Goal: Transaction & Acquisition: Purchase product/service

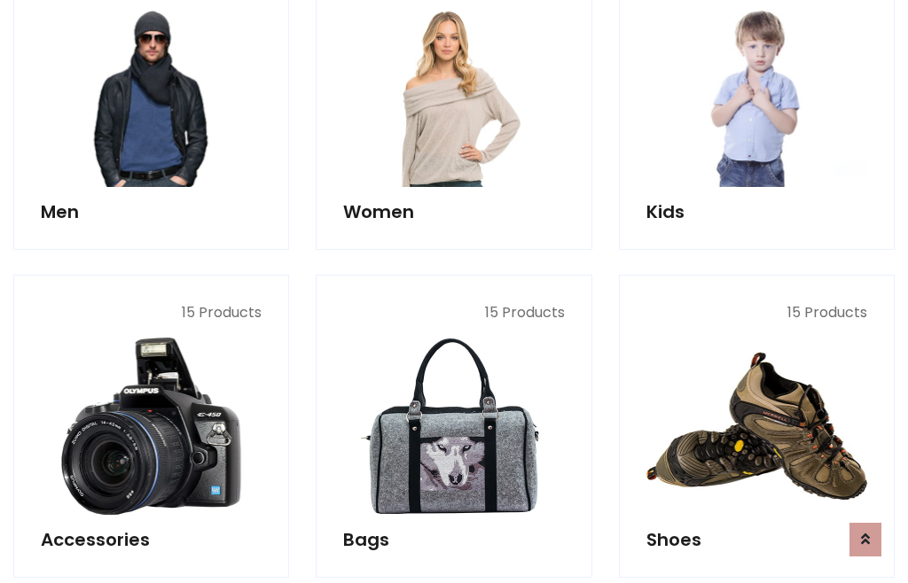
scroll to position [1286, 0]
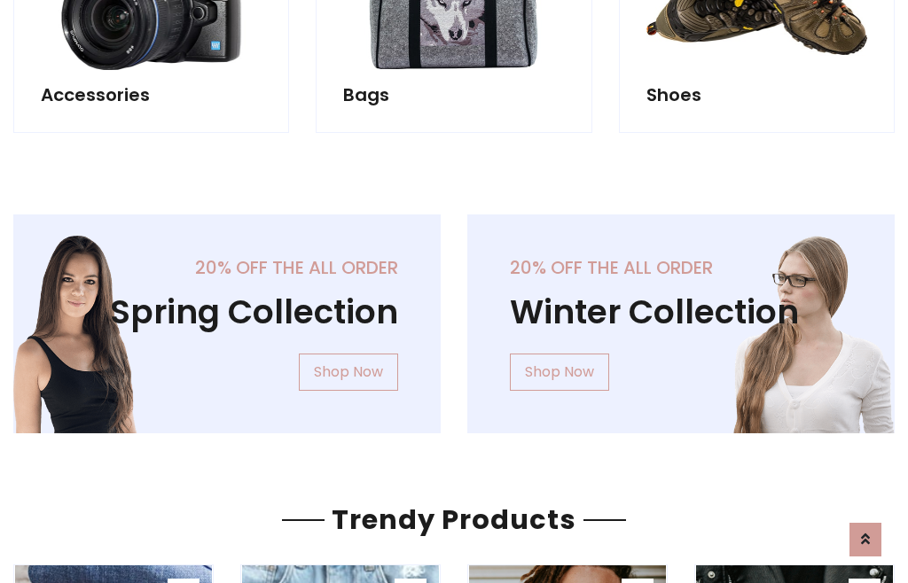
click at [454, 316] on div "20% off the all order Winter Collection Shop Now" at bounding box center [681, 337] width 454 height 247
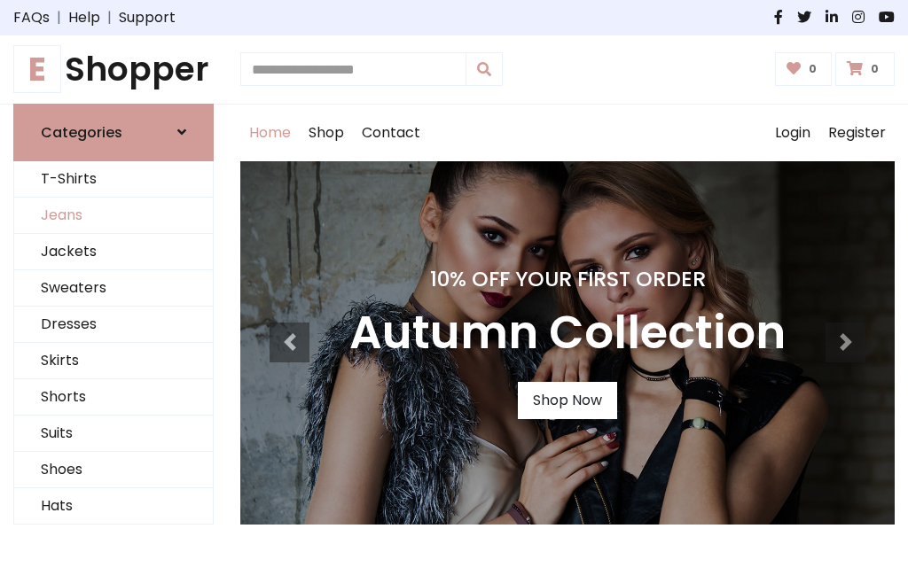
click at [113, 215] on link "Jeans" at bounding box center [113, 216] width 199 height 36
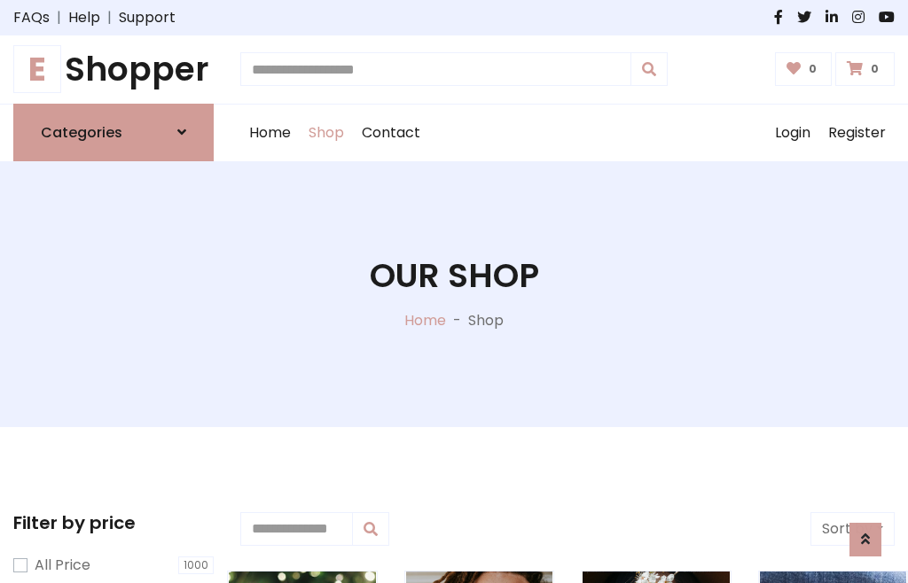
scroll to position [559, 0]
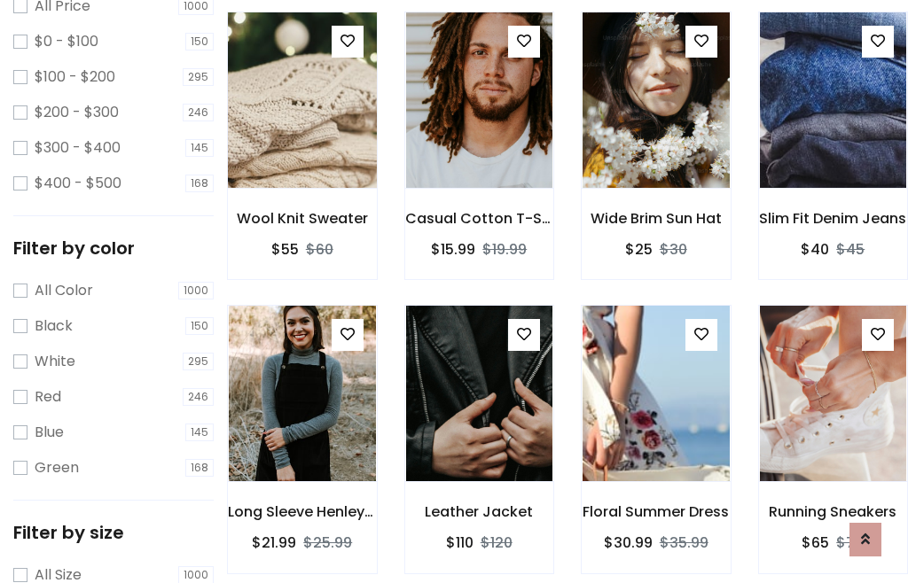
click at [301, 138] on img at bounding box center [302, 99] width 176 height 425
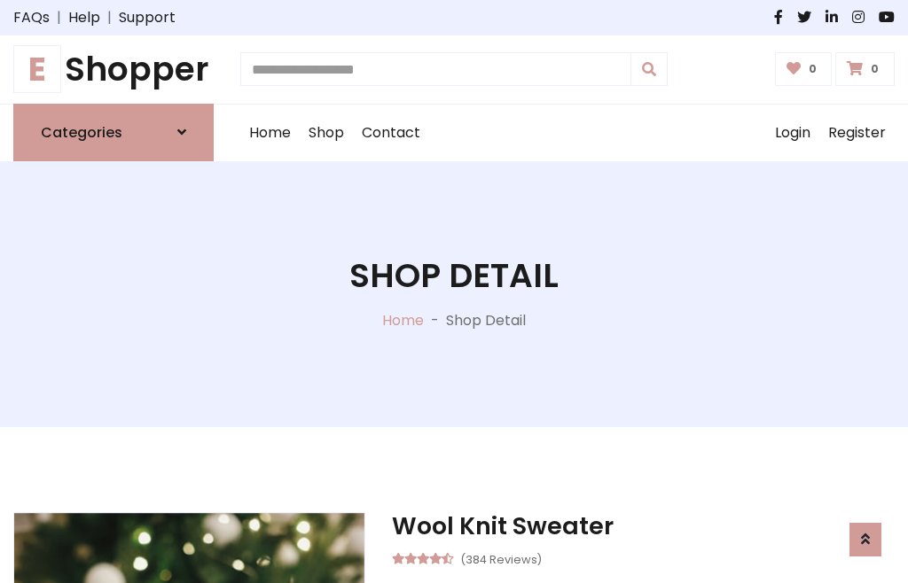
scroll to position [191, 0]
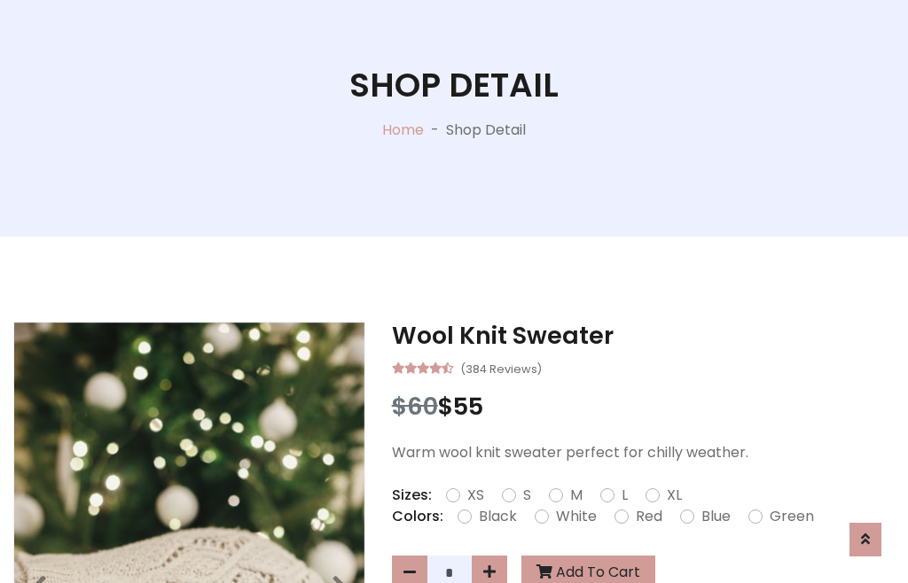
click at [646, 517] on label "Red" at bounding box center [648, 516] width 27 height 21
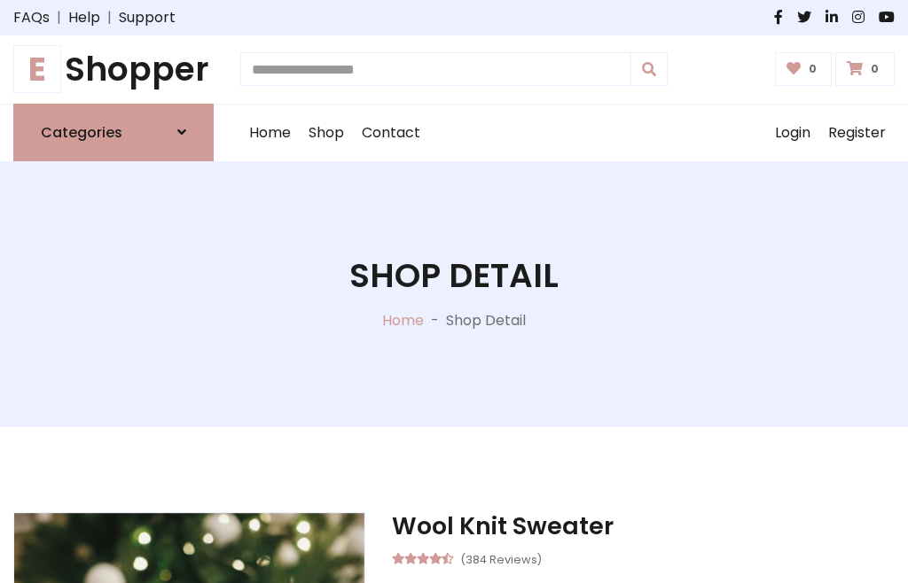
click at [454, 292] on h1 "Shop Detail" at bounding box center [453, 276] width 209 height 40
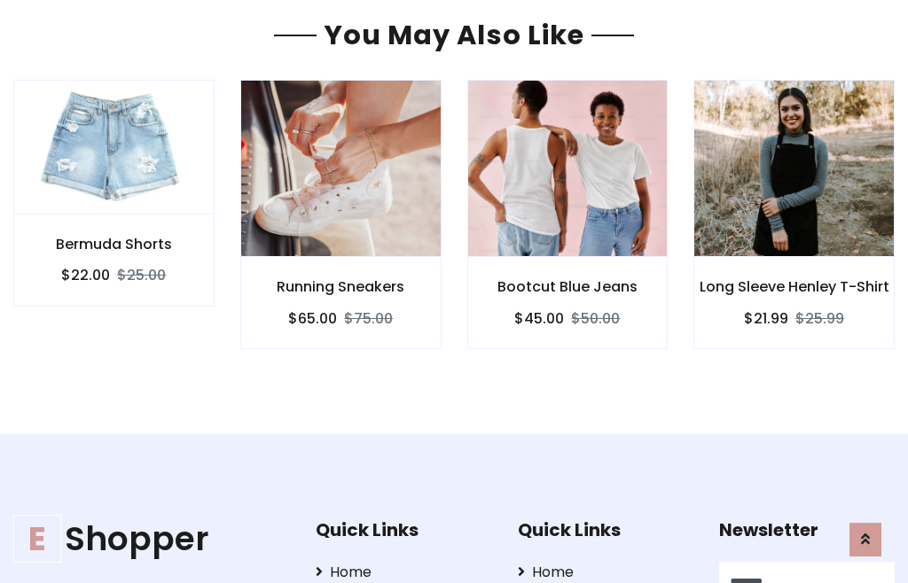
type input "******"
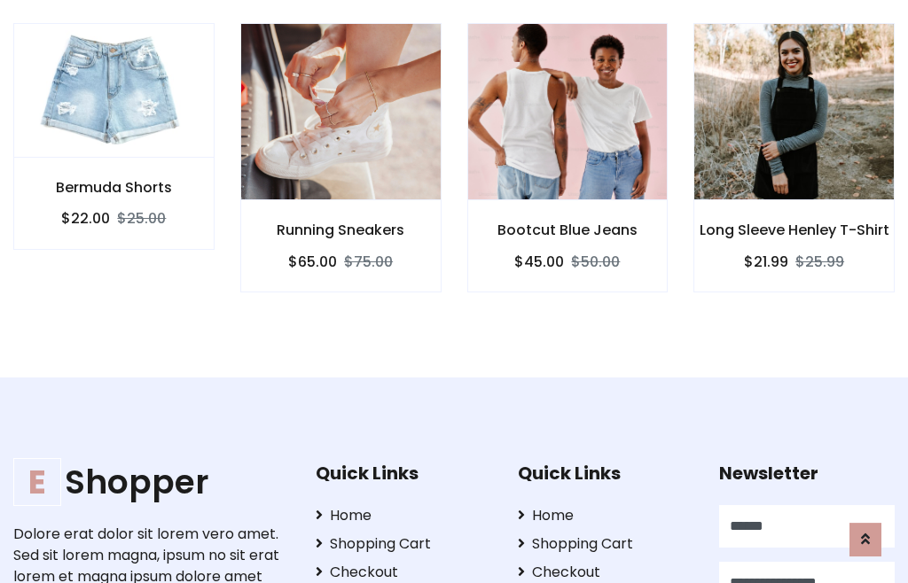
scroll to position [0, 1]
type input "**********"
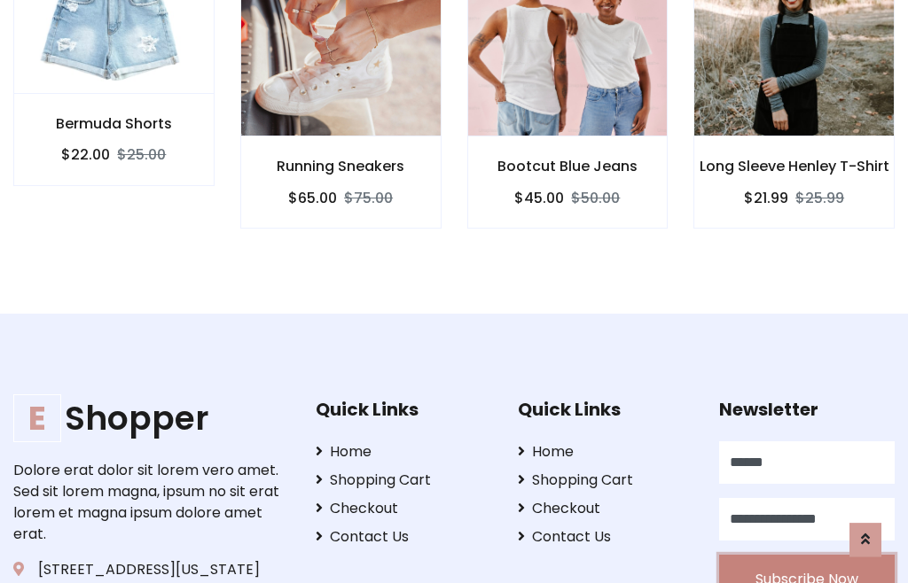
scroll to position [1569, 0]
